Goal: Use online tool/utility: Utilize a website feature to perform a specific function

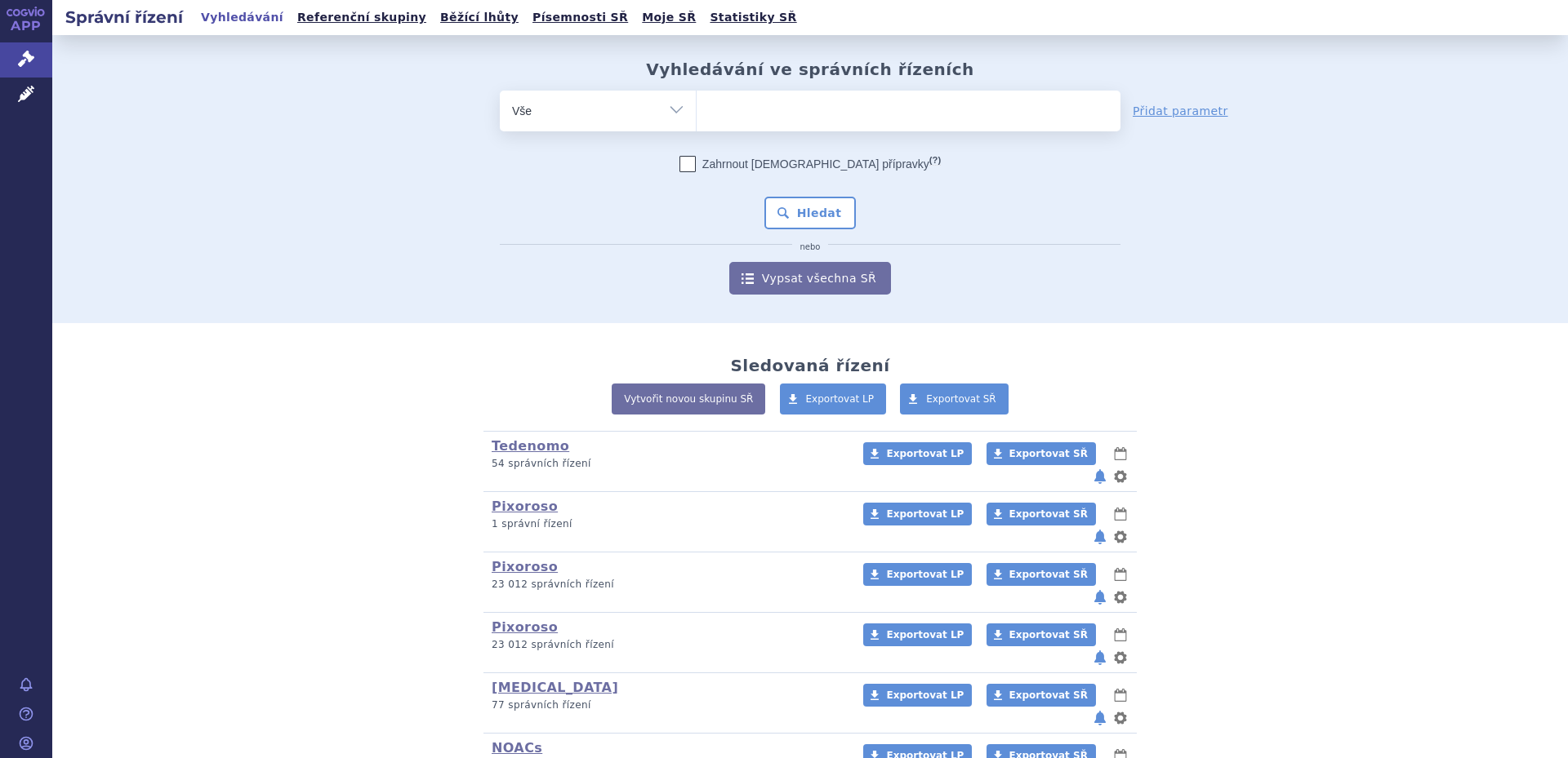
click at [799, 121] on ul at bounding box center [908, 107] width 424 height 34
click at [697, 121] on select at bounding box center [696, 110] width 1 height 41
type input "tan"
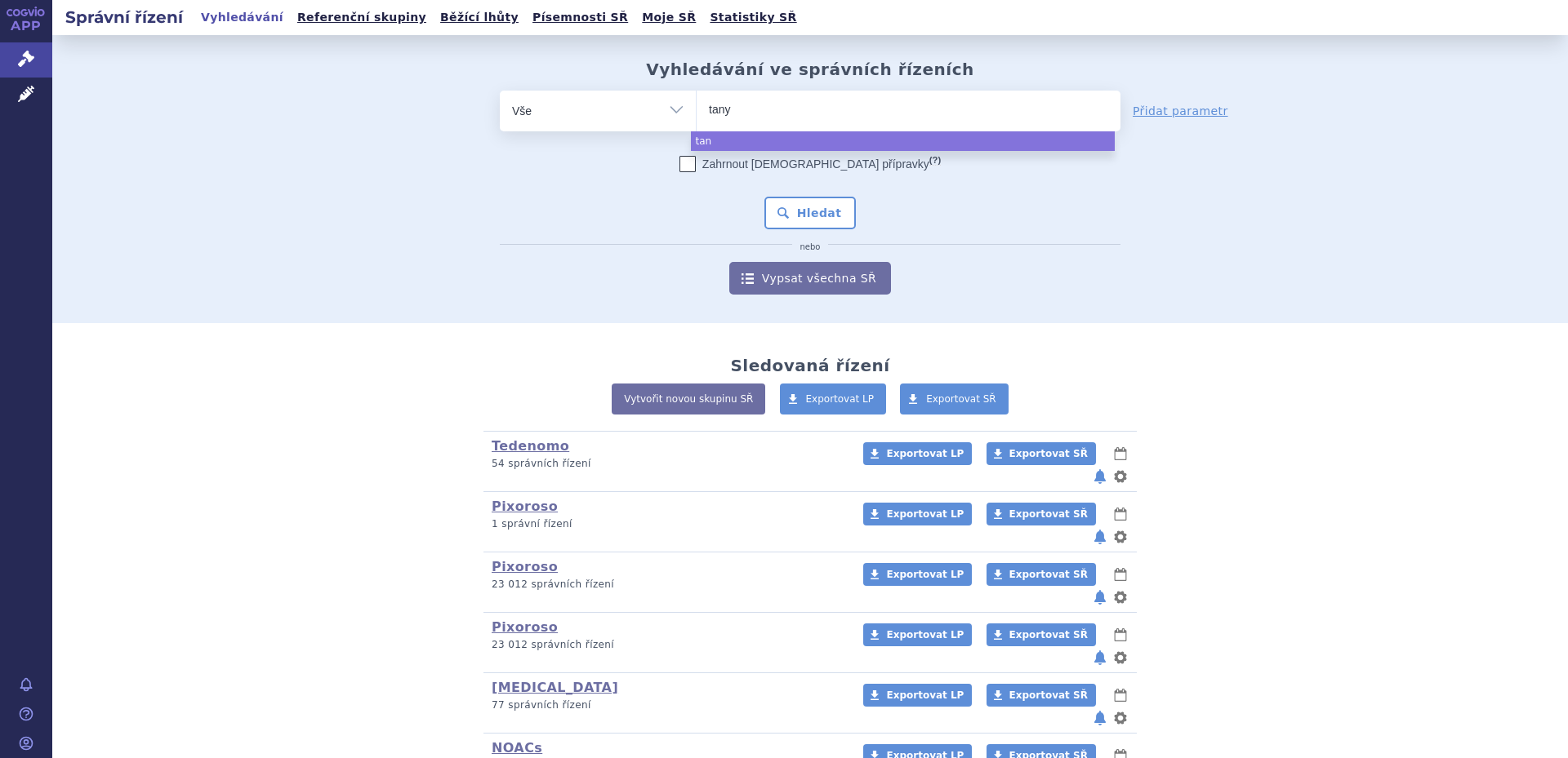
type input "tanyz"
select select "tanyz"
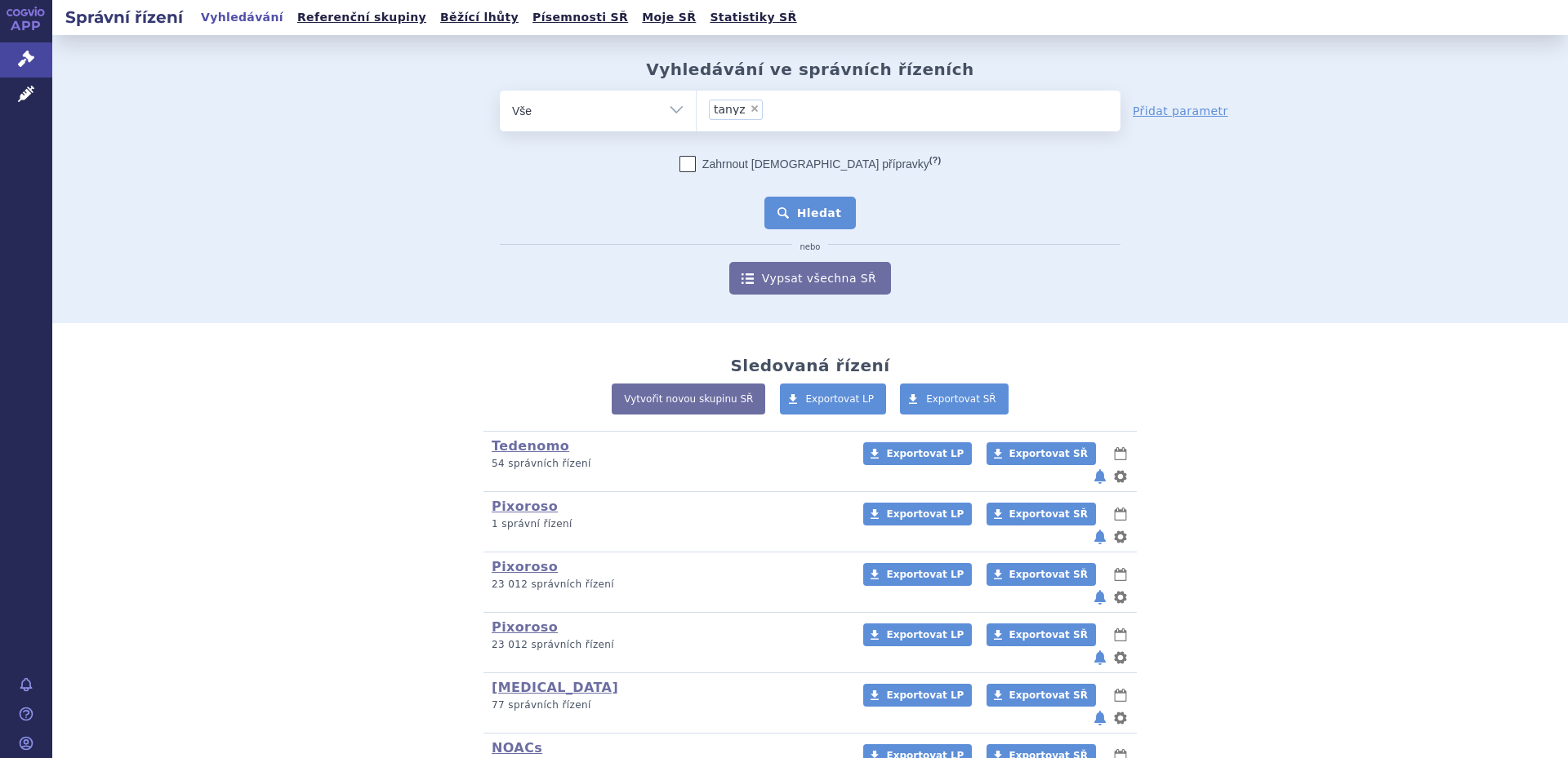
click at [840, 207] on button "Hledat" at bounding box center [810, 213] width 92 height 33
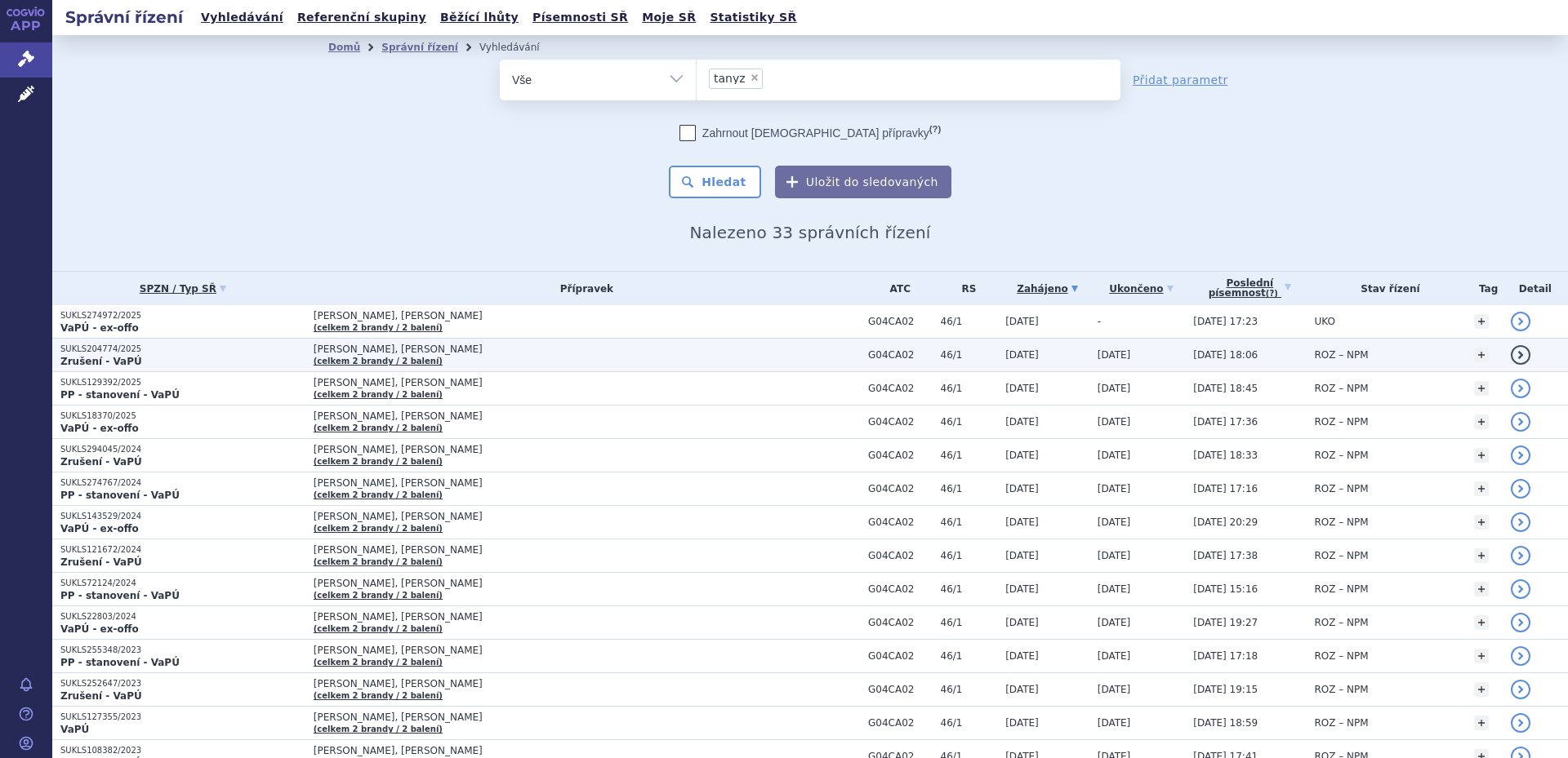
click at [440, 349] on span "TANYZ, TANYZ ERAS" at bounding box center [518, 350] width 409 height 12
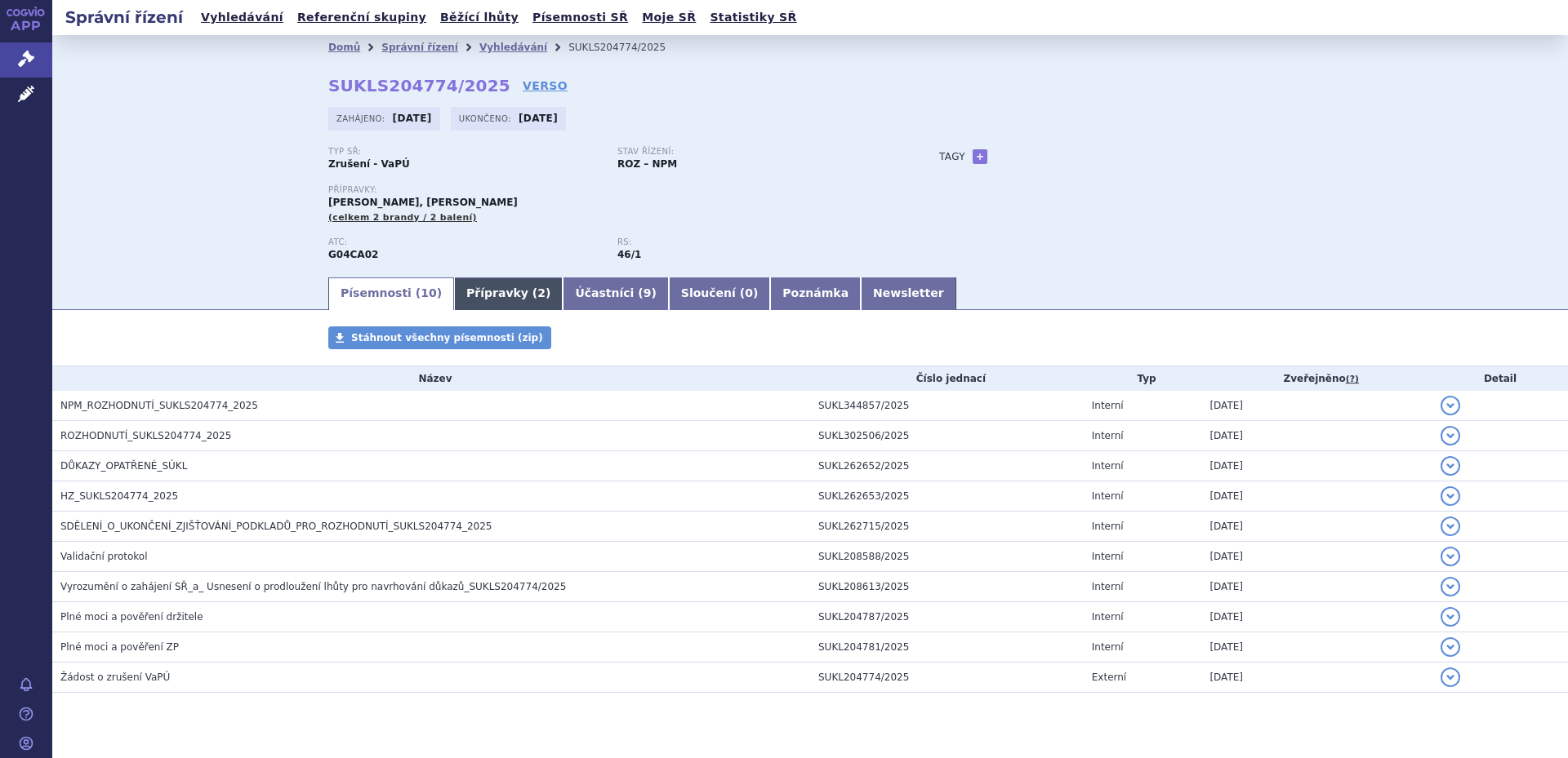
click at [486, 298] on link "Přípravky ( 2 )" at bounding box center [508, 294] width 109 height 33
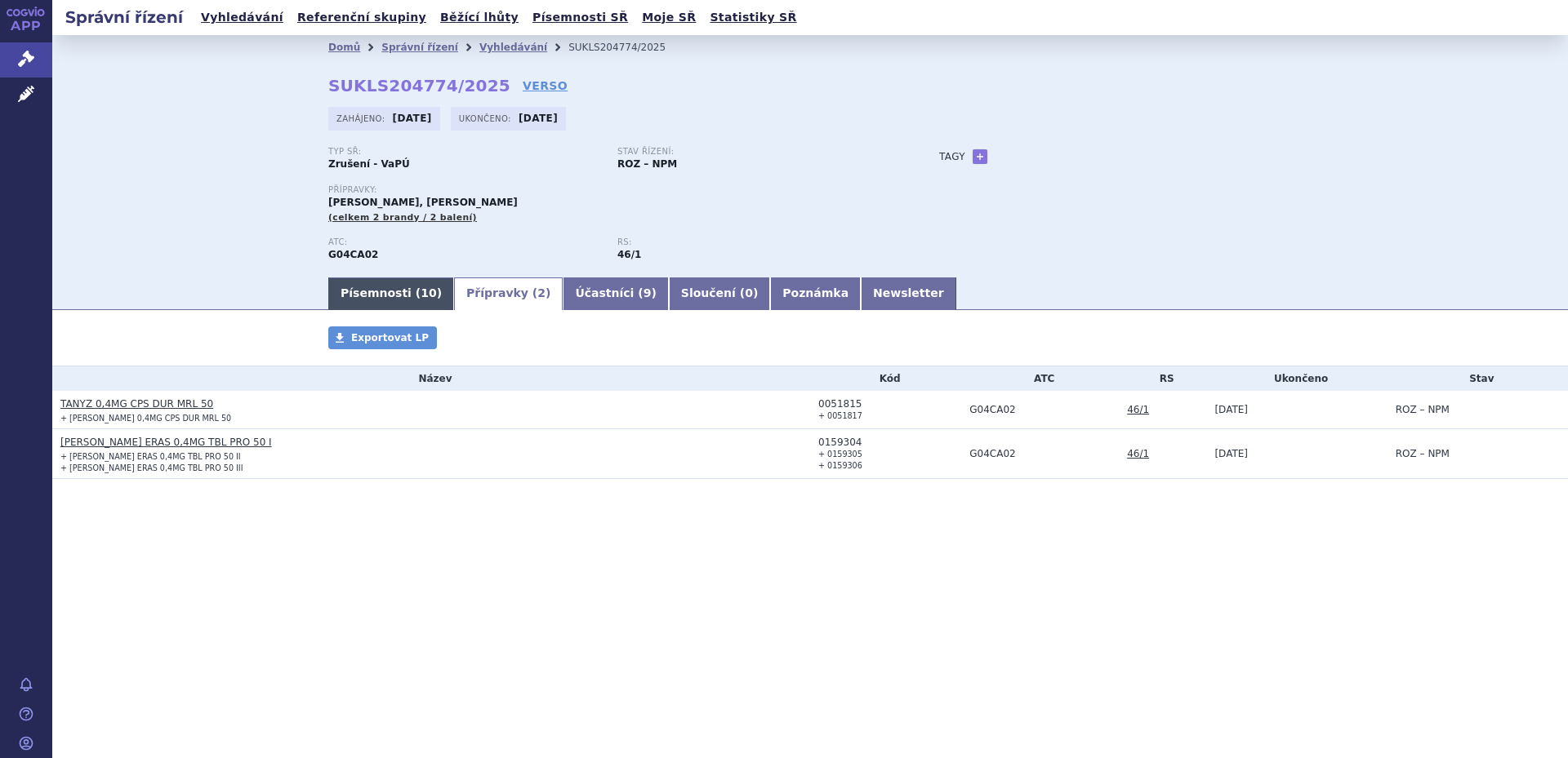
click at [420, 293] on span "10" at bounding box center [428, 293] width 16 height 13
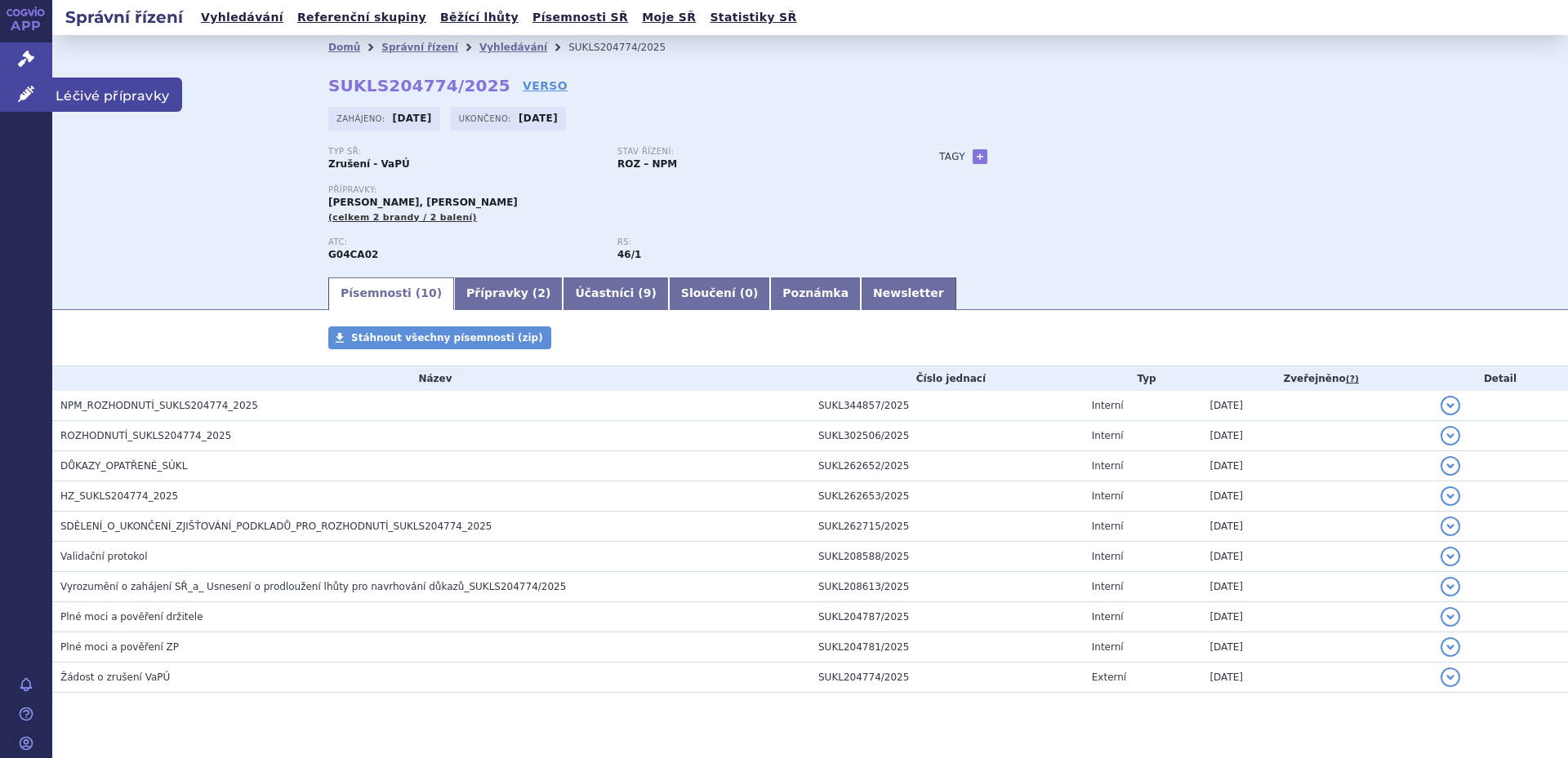
click at [134, 99] on span "Léčivé přípravky" at bounding box center [116, 95] width 130 height 34
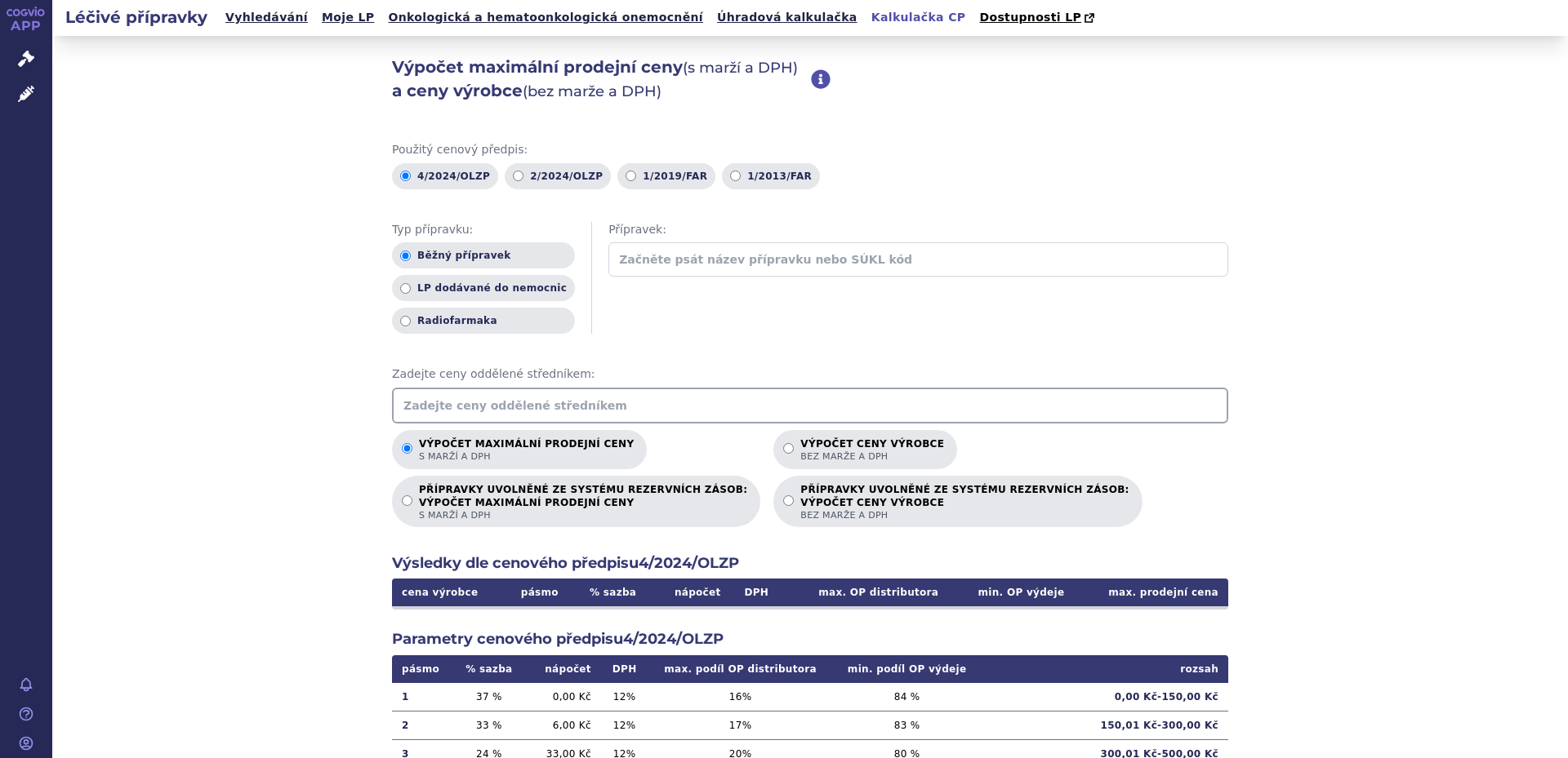
click at [555, 411] on input "text" at bounding box center [810, 405] width 836 height 36
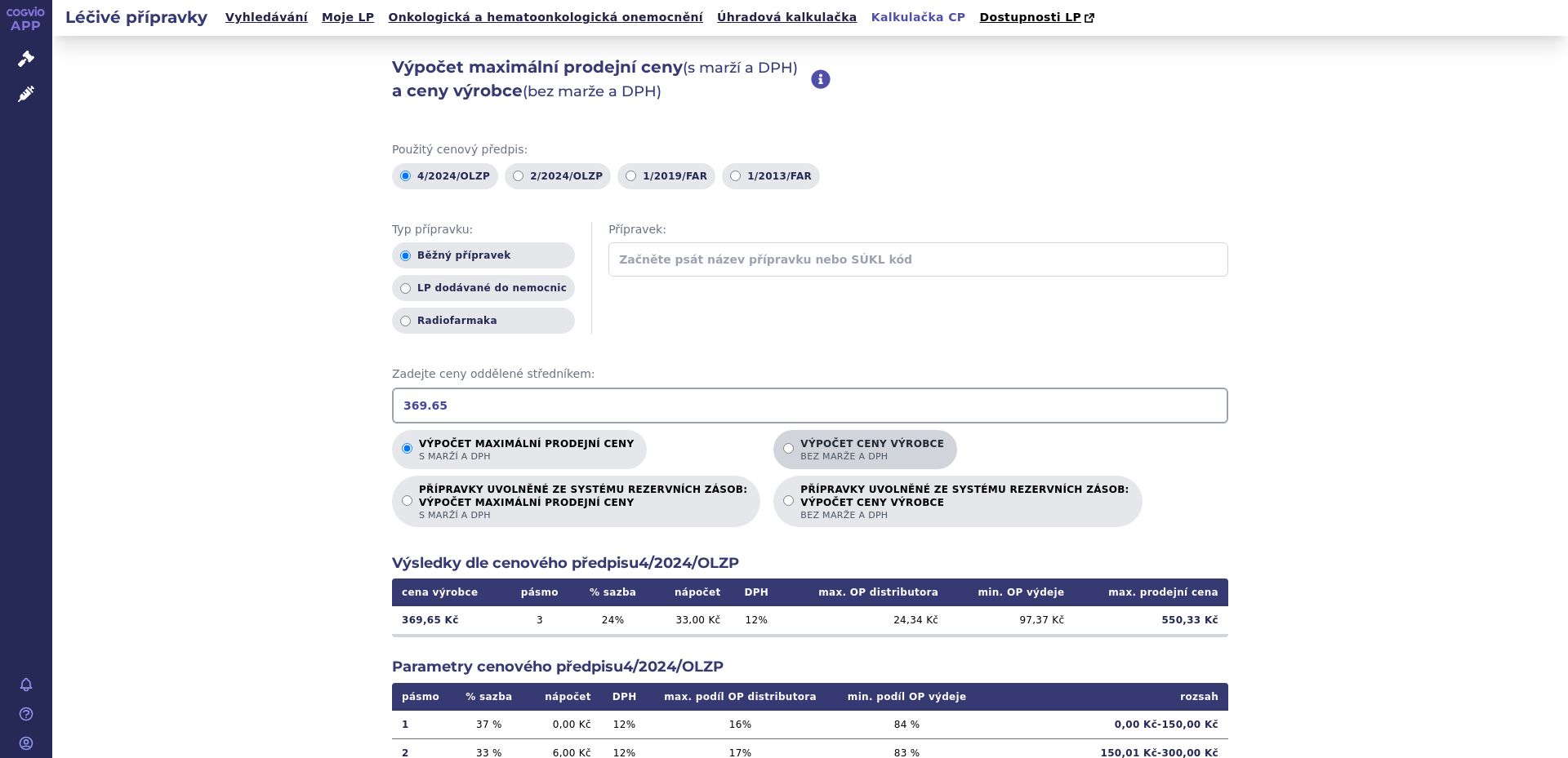
type input "369.65"
click at [815, 453] on span "bez marže a DPH" at bounding box center [872, 456] width 144 height 13
click at [794, 453] on input "Výpočet ceny výrobce bez marže a DPH" at bounding box center [788, 448] width 11 height 11
radio input "true"
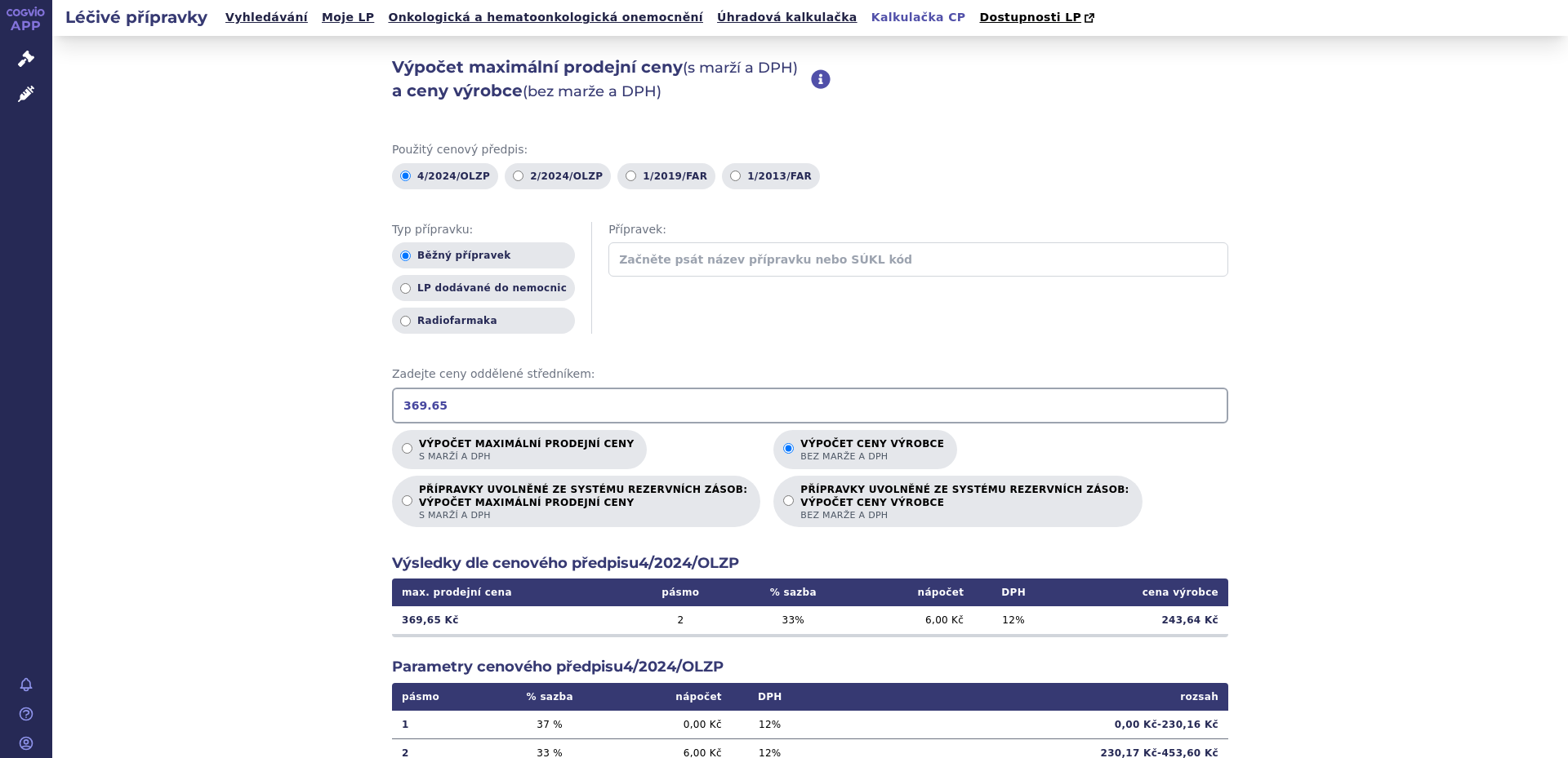
click at [1391, 488] on div "Výpočet maximální prodejní ceny (s marží a DPH) a ceny výrobce (bez marže a DPH…" at bounding box center [810, 512] width 1516 height 952
